Goal: Find specific page/section: Find specific page/section

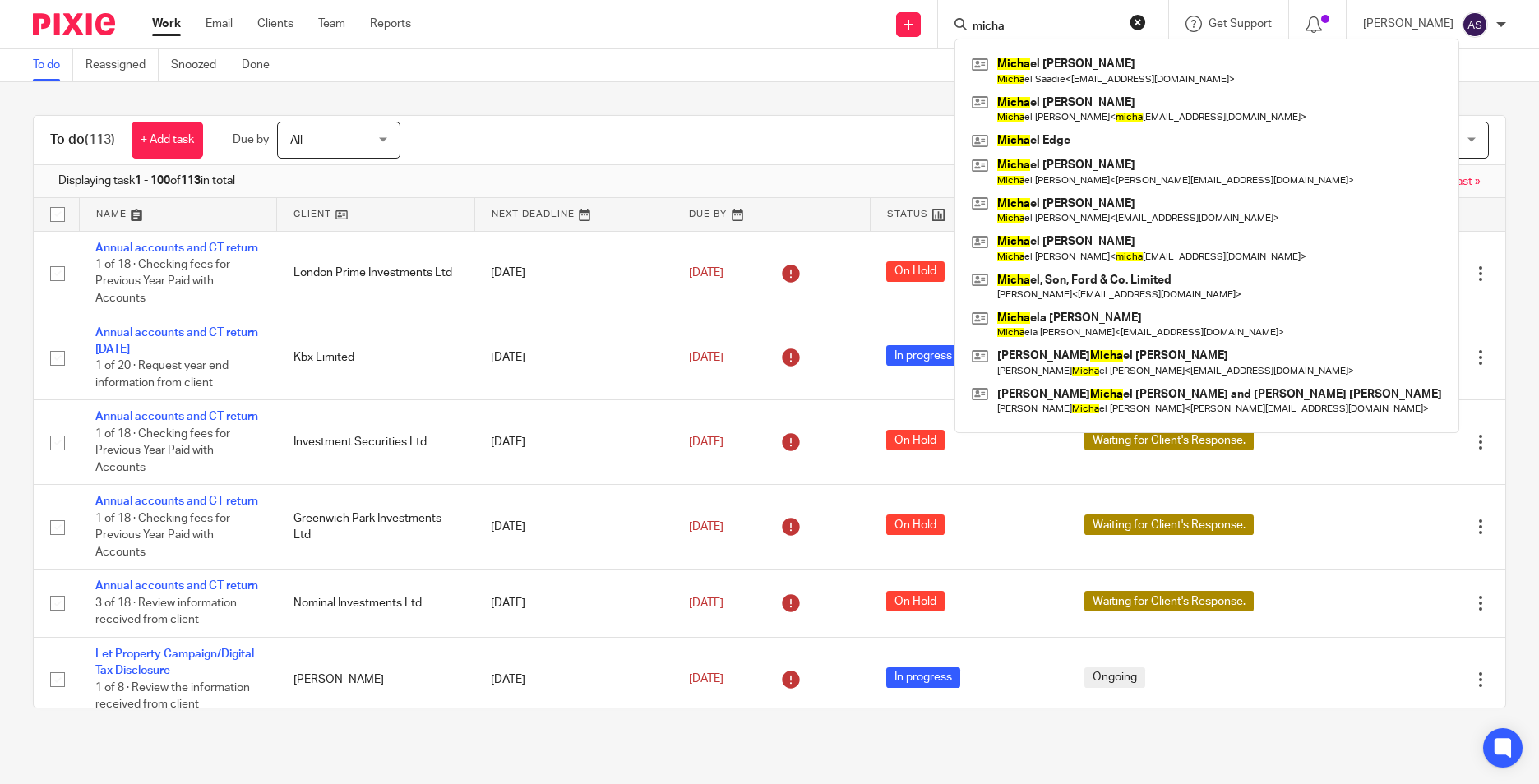
scroll to position [1076, 0]
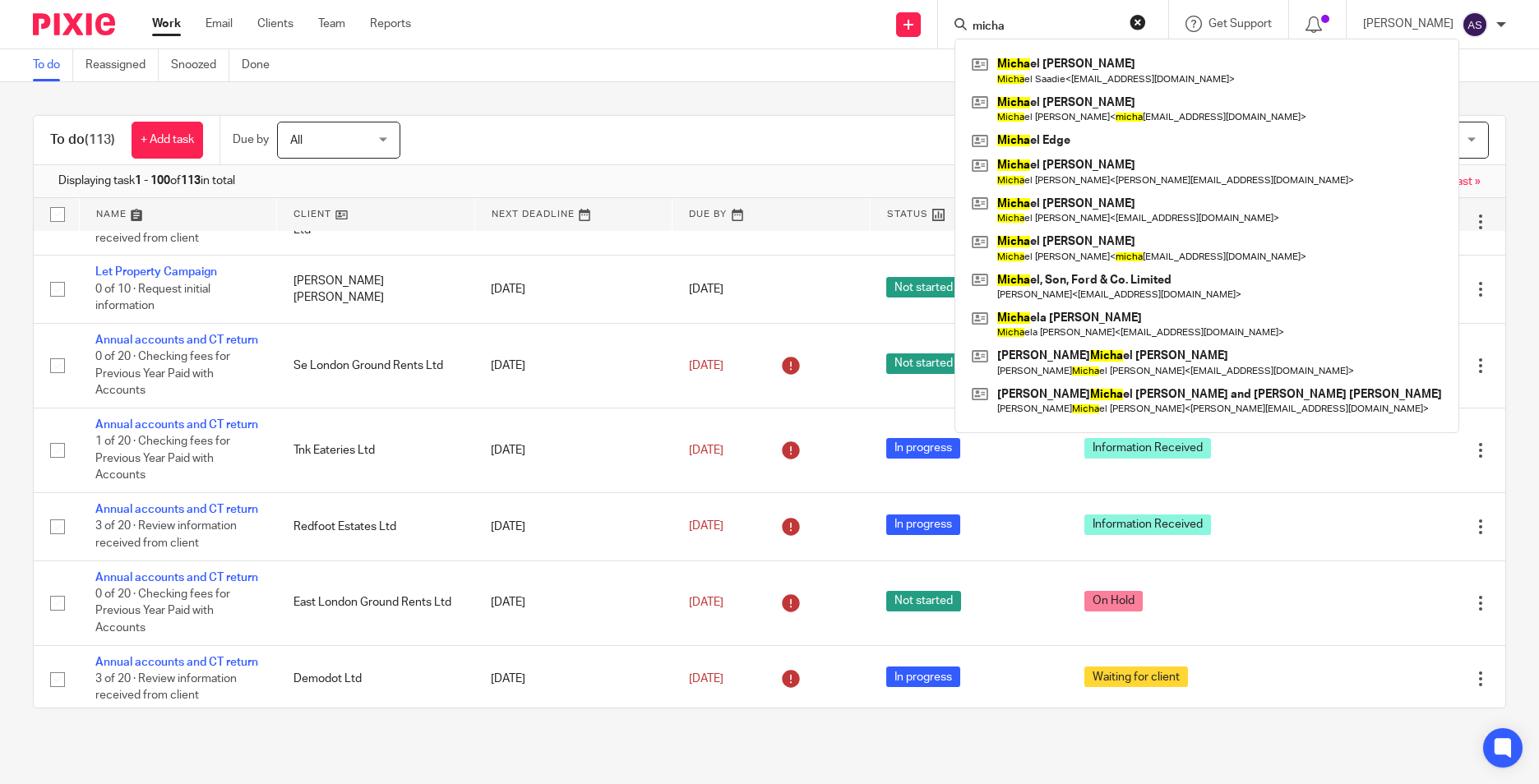
click at [1012, 21] on input "micha" at bounding box center [1045, 28] width 148 height 15
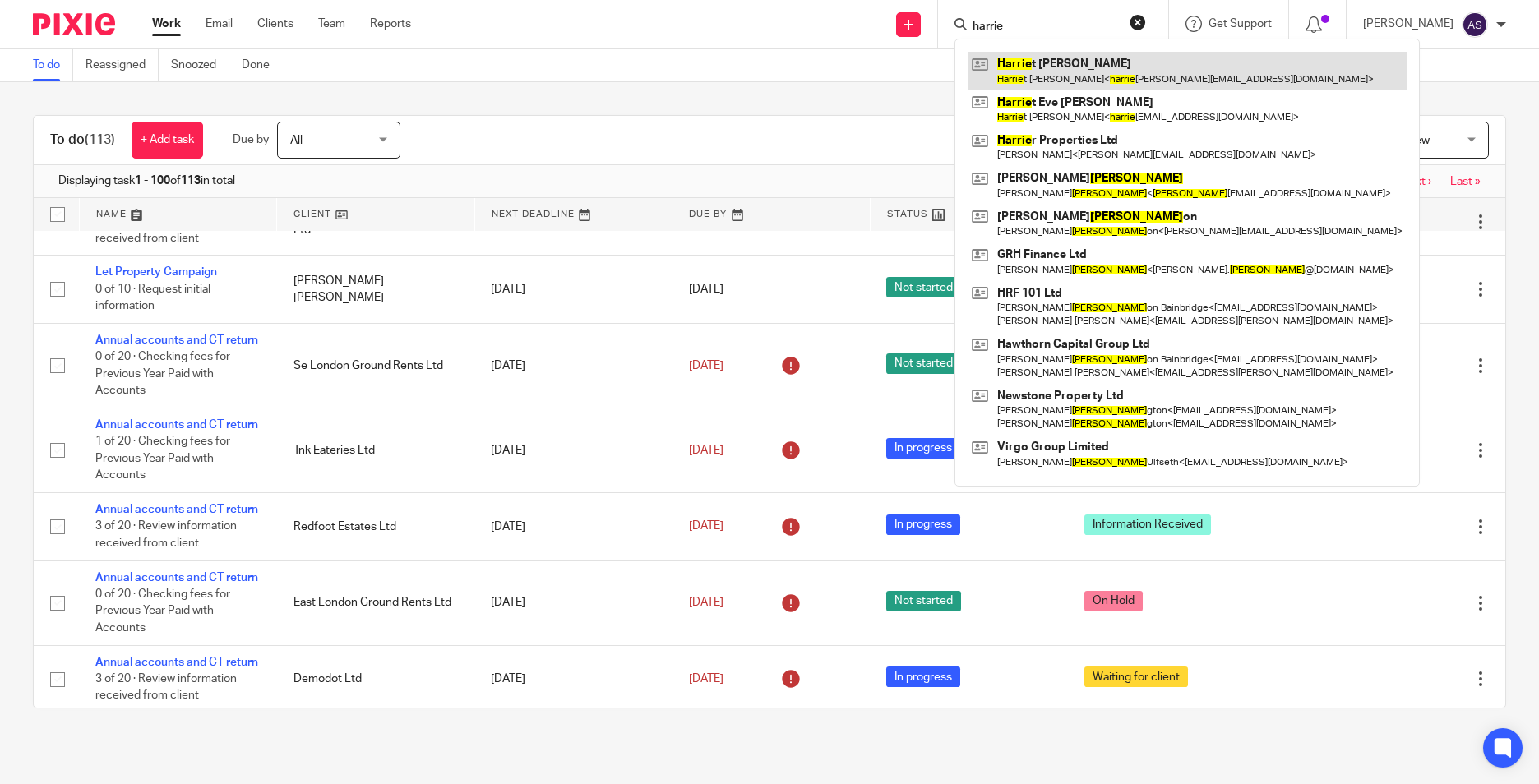
type input "harrie"
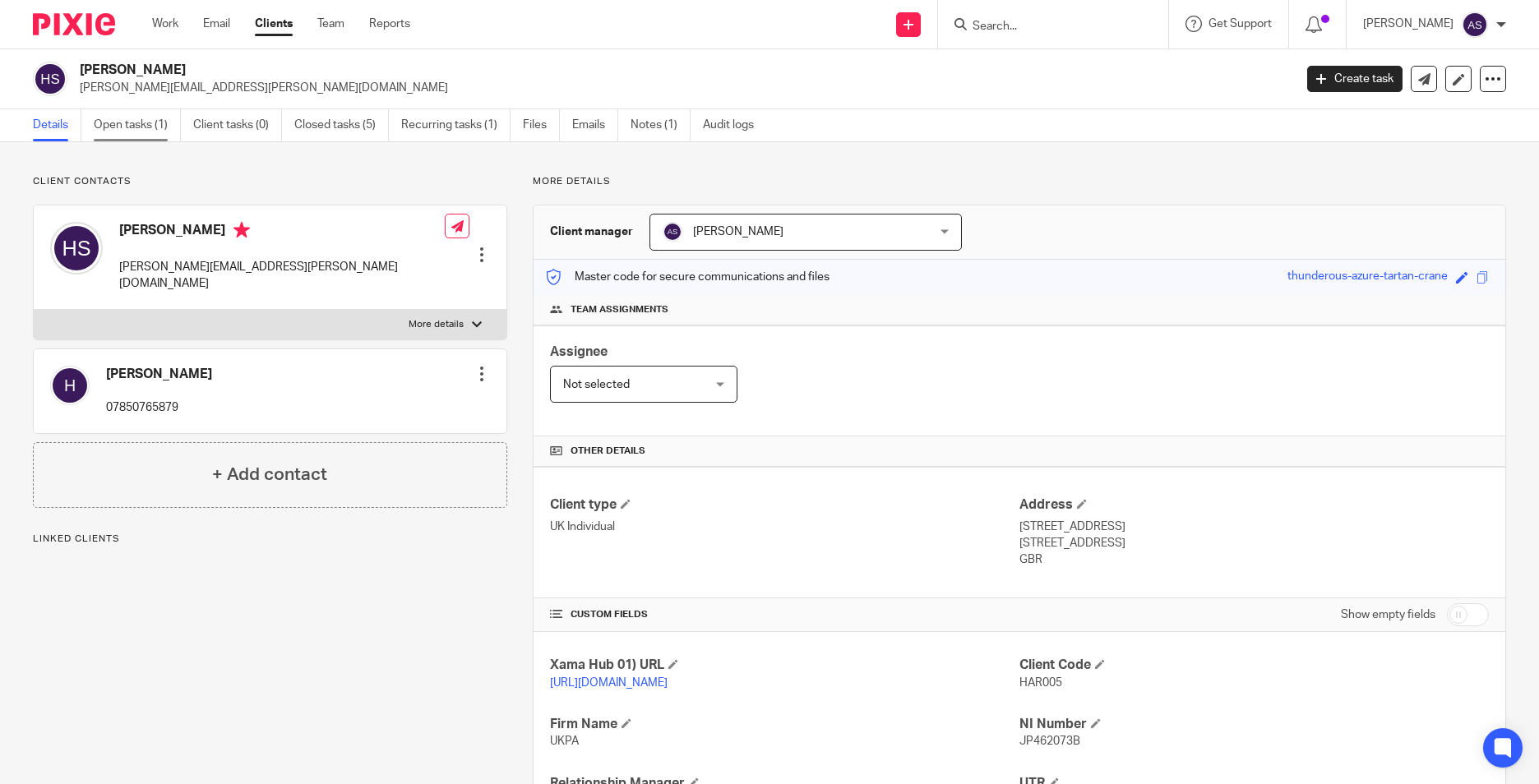
click at [139, 127] on link "Open tasks (1)" at bounding box center [138, 125] width 87 height 32
